Goal: Book appointment/travel/reservation

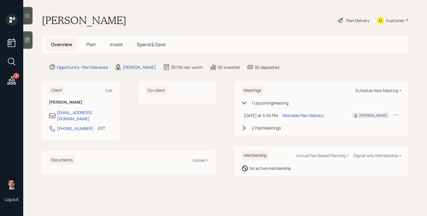
click at [379, 88] on div "Schedule New Meeting +" at bounding box center [378, 91] width 46 height 6
select select "ef6b64e1-8f62-4a74-b865-a7df4b35b836"
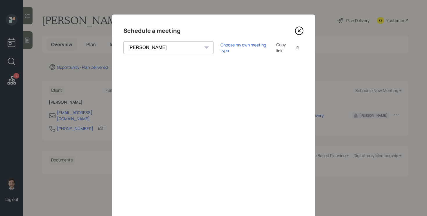
click at [300, 31] on icon at bounding box center [299, 31] width 2 height 2
